Goal: Task Accomplishment & Management: Manage account settings

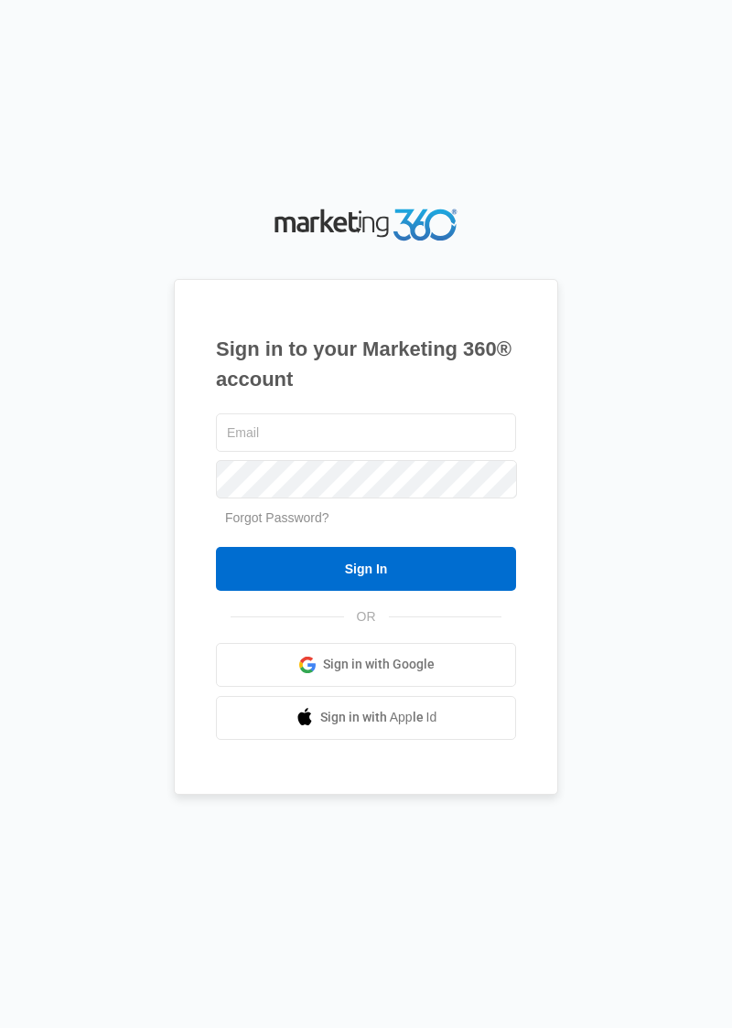
click at [266, 452] on input "text" at bounding box center [366, 433] width 300 height 38
type input "m"
click at [377, 394] on h1 "Sign in to your Marketing 360® account" at bounding box center [366, 364] width 300 height 60
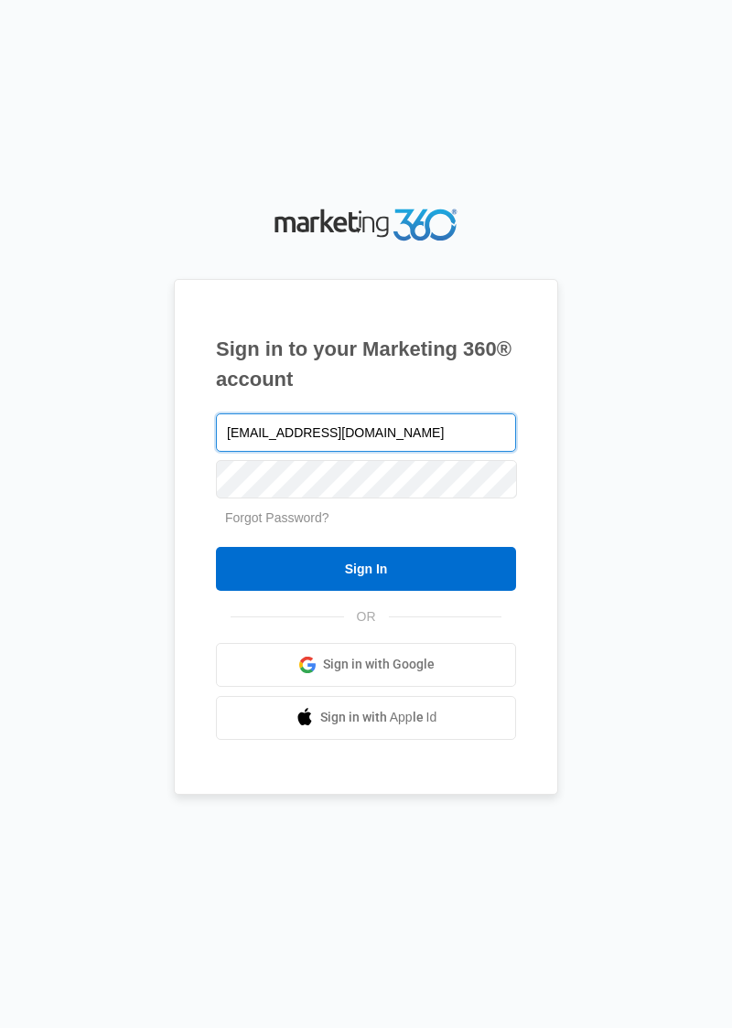
click at [386, 452] on input "marianianinternationaltrade@gmail.com" at bounding box center [366, 433] width 300 height 38
type input "marianianinternationaltradellc@gmail.com"
click at [379, 591] on input "Sign In" at bounding box center [366, 569] width 300 height 44
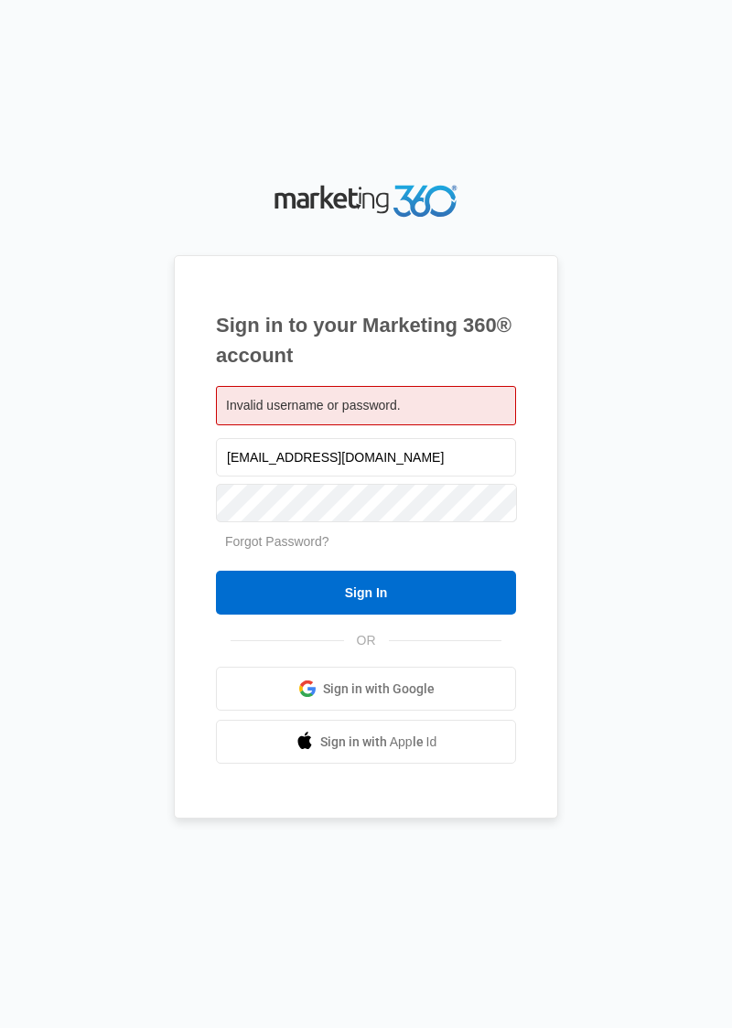
click at [464, 711] on link "Sign in with Google" at bounding box center [366, 689] width 300 height 44
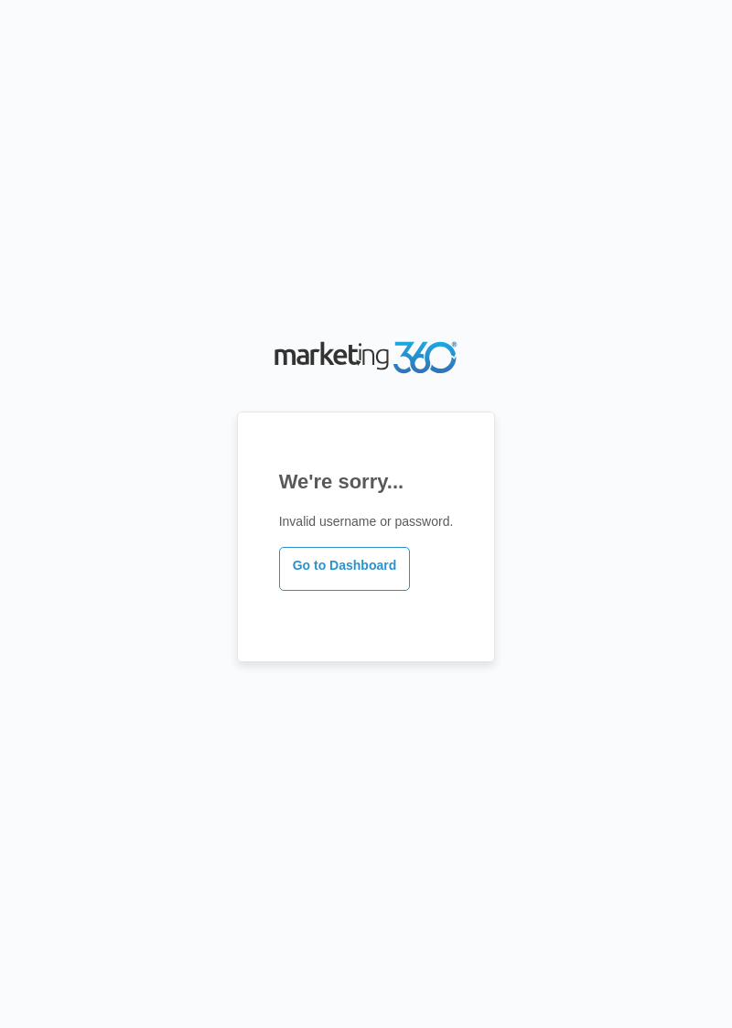
click at [320, 591] on link "Go to Dashboard" at bounding box center [345, 569] width 132 height 44
